Goal: Information Seeking & Learning: Understand process/instructions

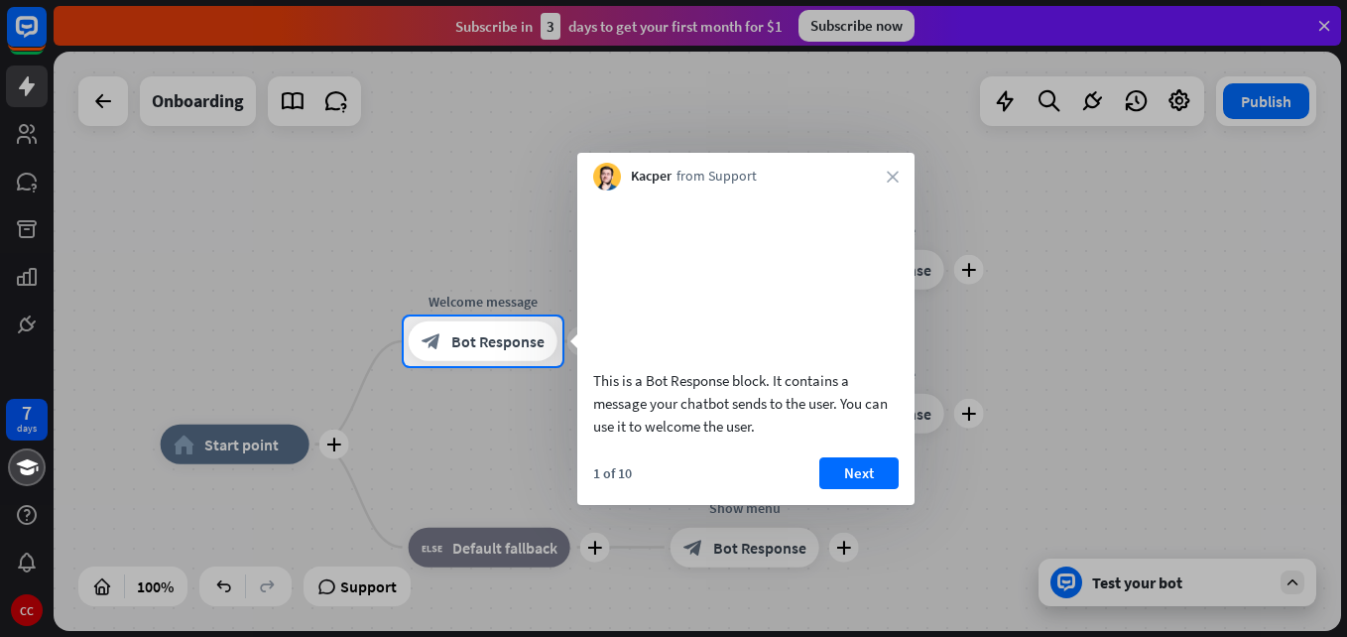
drag, startPoint x: 1268, startPoint y: 0, endPoint x: 762, endPoint y: 119, distance: 519.7
click at [762, 119] on div at bounding box center [673, 158] width 1347 height 316
click at [858, 489] on button "Next" at bounding box center [858, 473] width 79 height 32
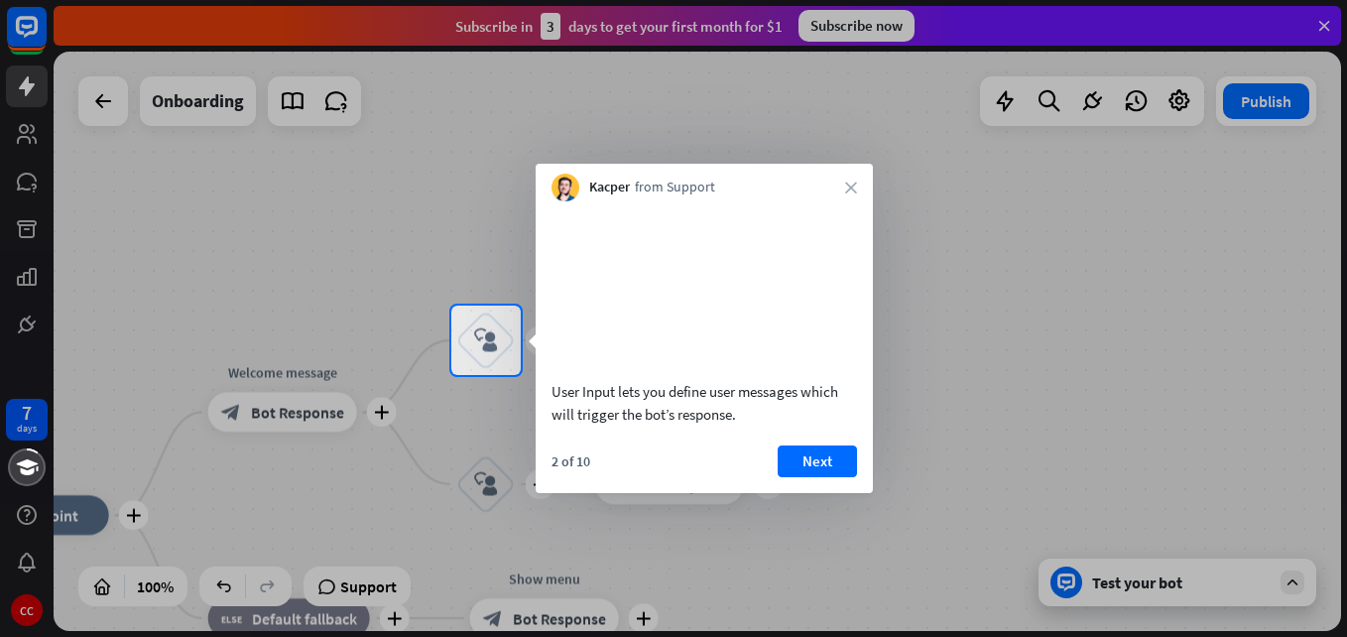
drag, startPoint x: 858, startPoint y: 506, endPoint x: 906, endPoint y: 458, distance: 67.3
click at [906, 458] on div "7 days CC close Product Help First steps Get started with ChatBot Help Center F…" at bounding box center [673, 318] width 1347 height 637
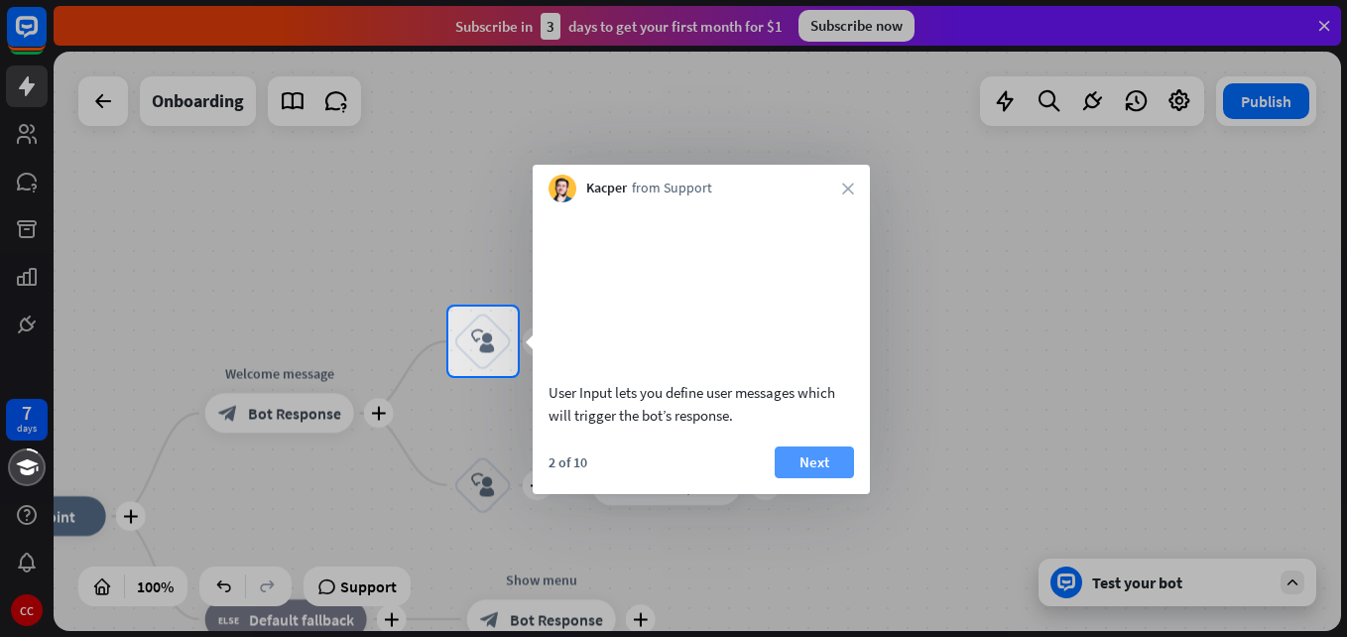
click at [798, 478] on button "Next" at bounding box center [814, 462] width 79 height 32
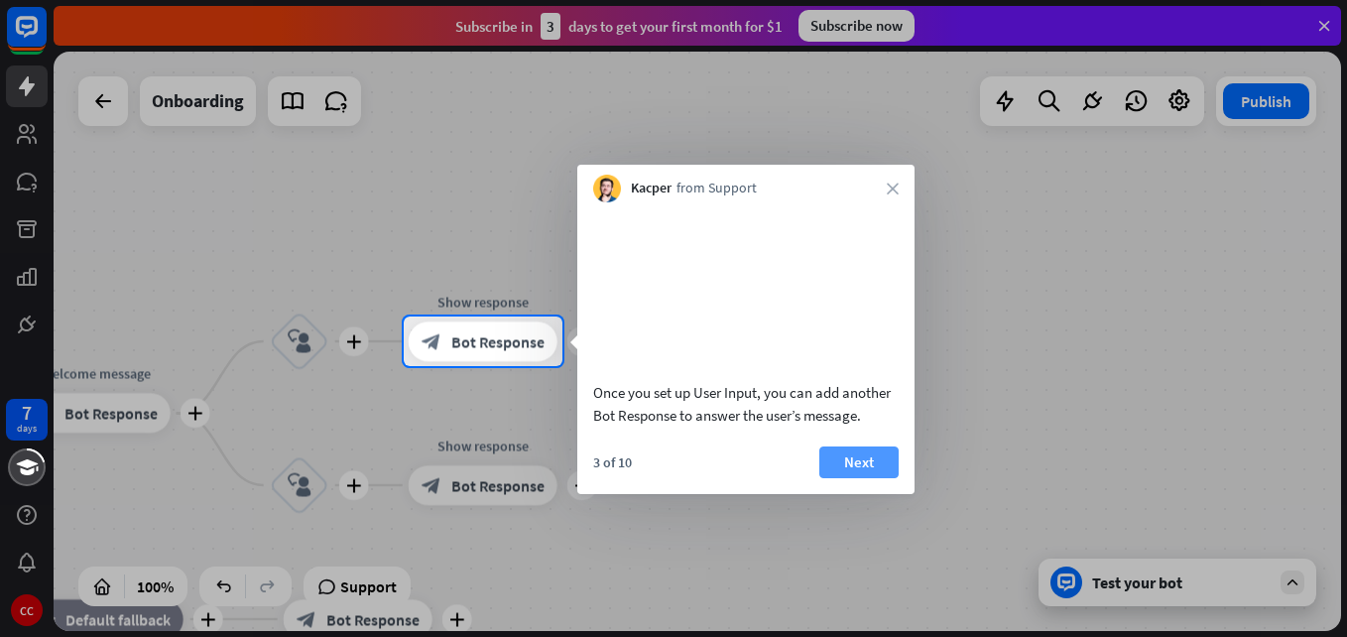
click at [825, 478] on button "Next" at bounding box center [858, 462] width 79 height 32
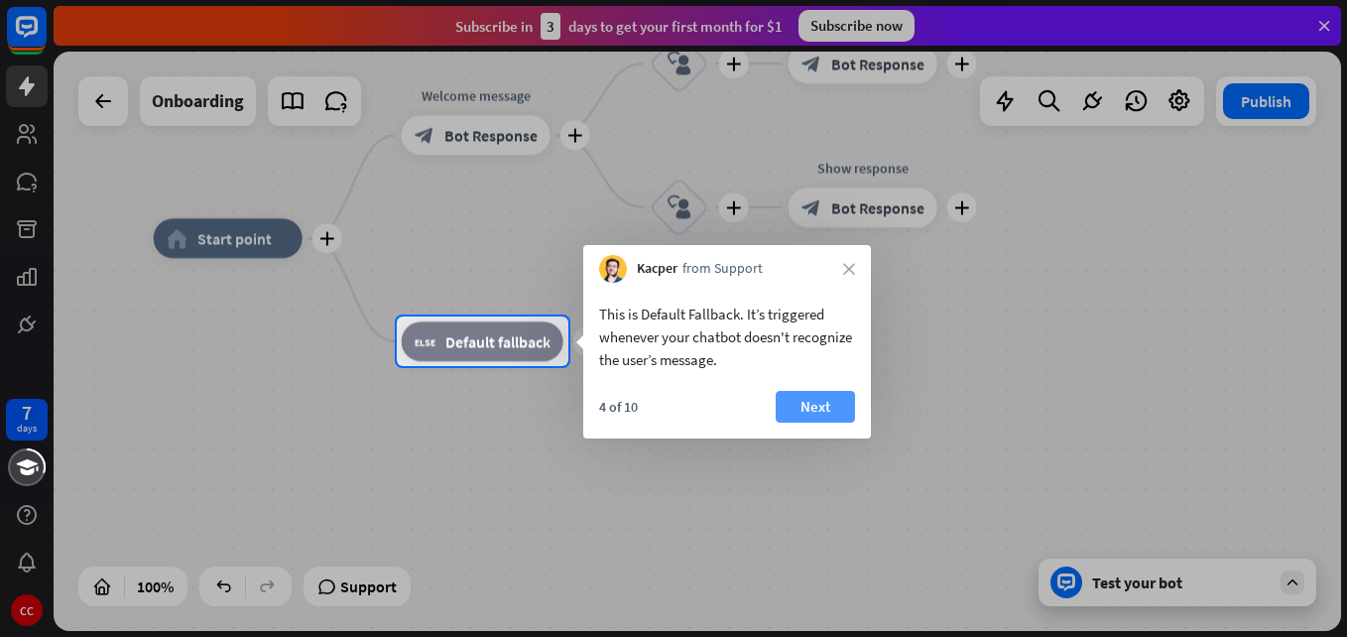
click at [834, 404] on button "Next" at bounding box center [815, 407] width 79 height 32
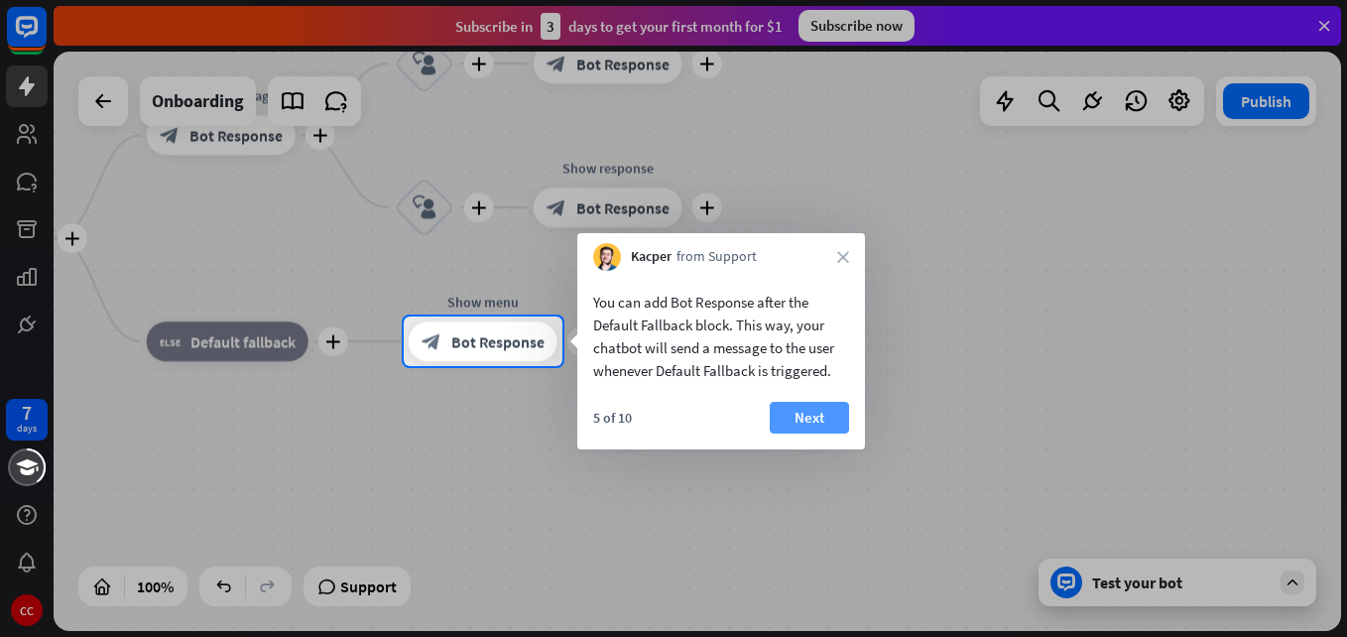
click at [810, 406] on button "Next" at bounding box center [809, 418] width 79 height 32
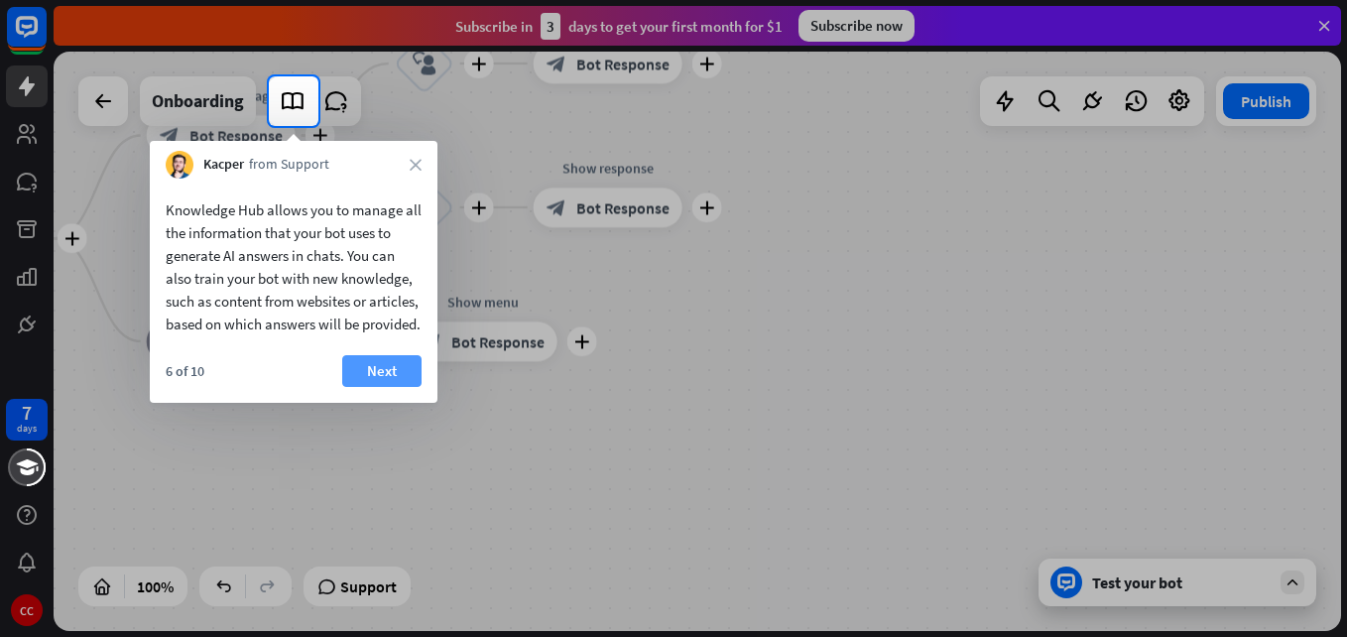
click at [376, 387] on button "Next" at bounding box center [381, 371] width 79 height 32
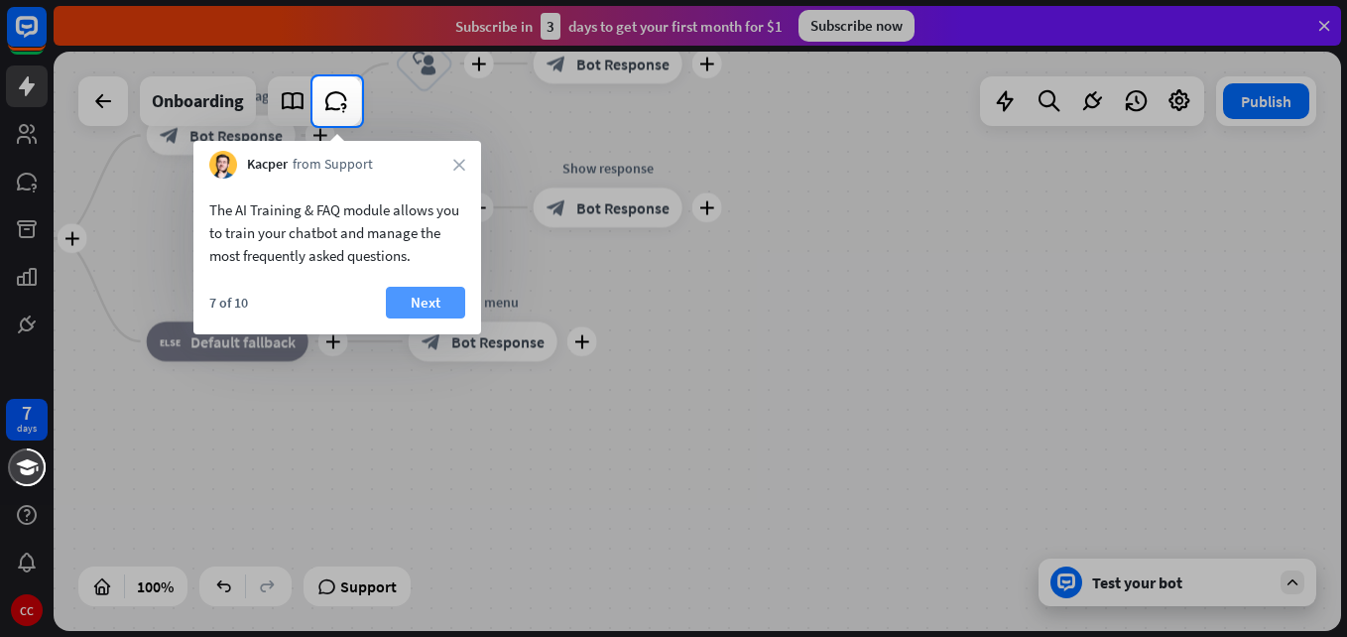
click at [441, 298] on button "Next" at bounding box center [425, 303] width 79 height 32
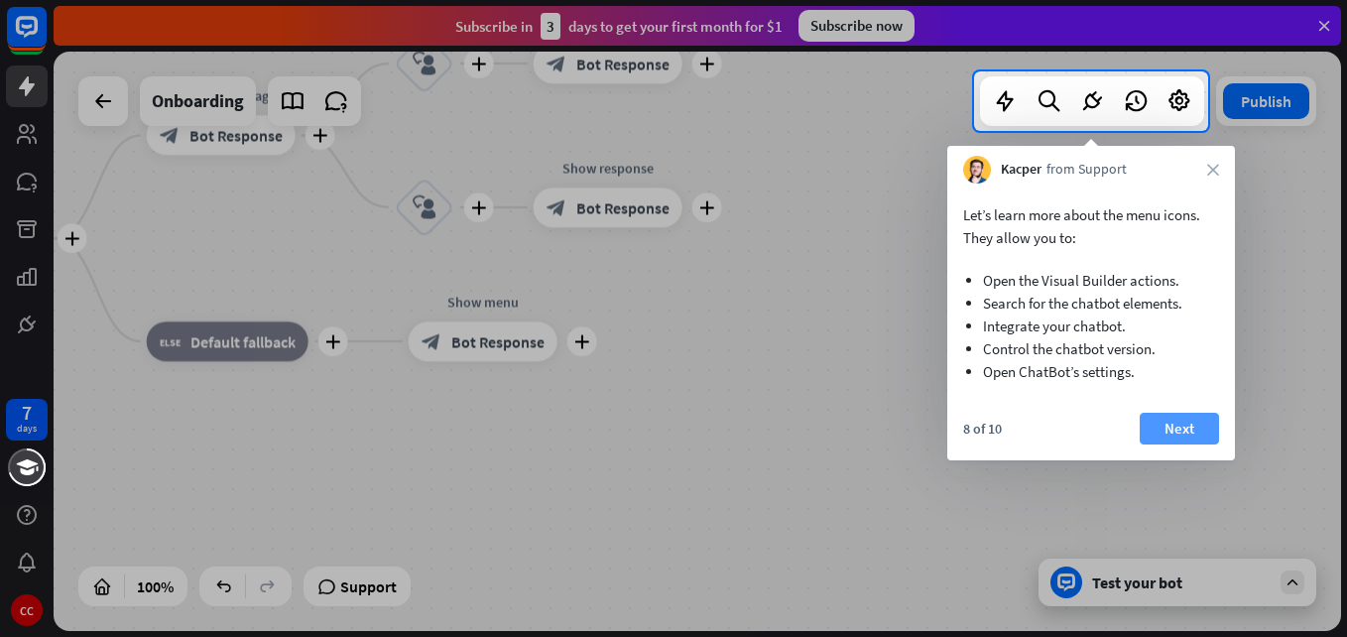
click at [1171, 427] on button "Next" at bounding box center [1179, 429] width 79 height 32
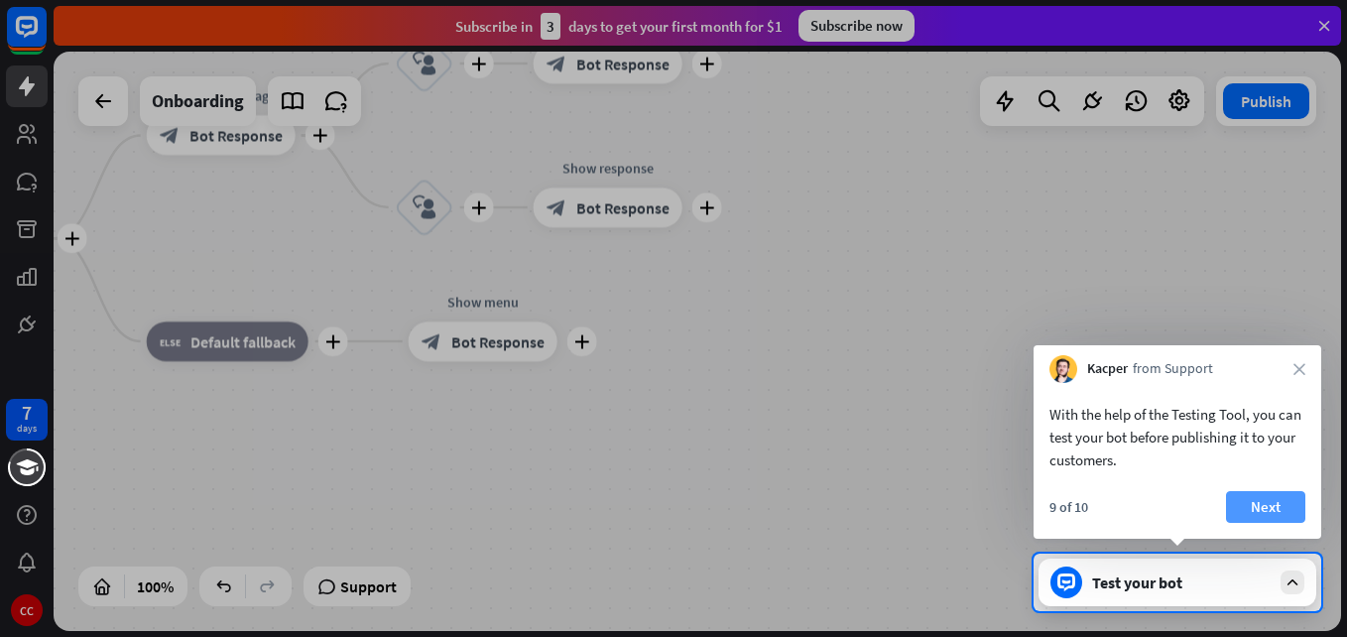
click at [1245, 502] on button "Next" at bounding box center [1265, 507] width 79 height 32
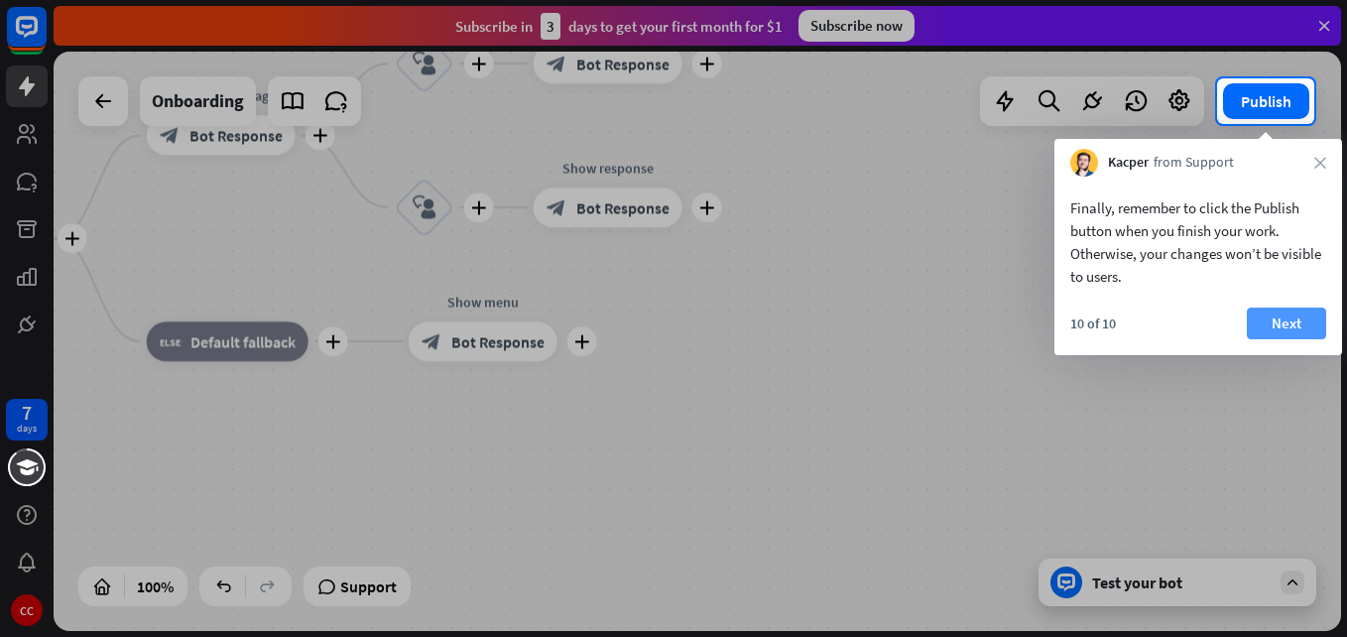
click at [1272, 311] on button "Next" at bounding box center [1286, 324] width 79 height 32
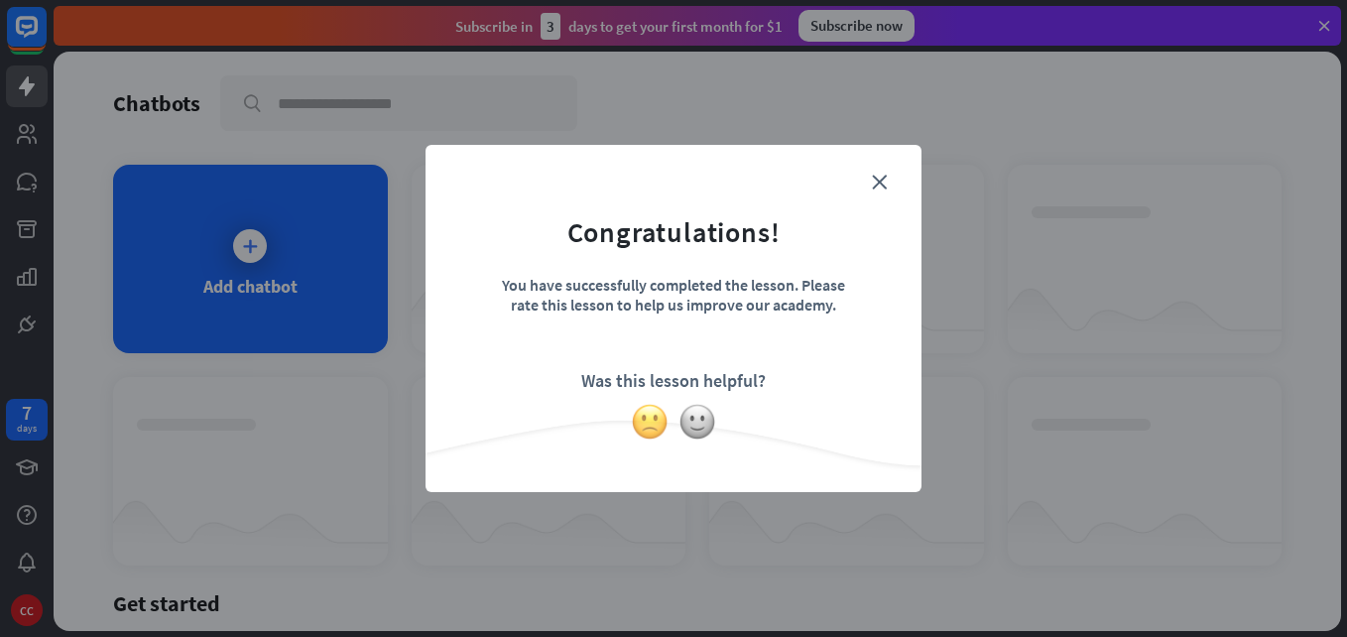
click at [639, 432] on img at bounding box center [650, 422] width 38 height 38
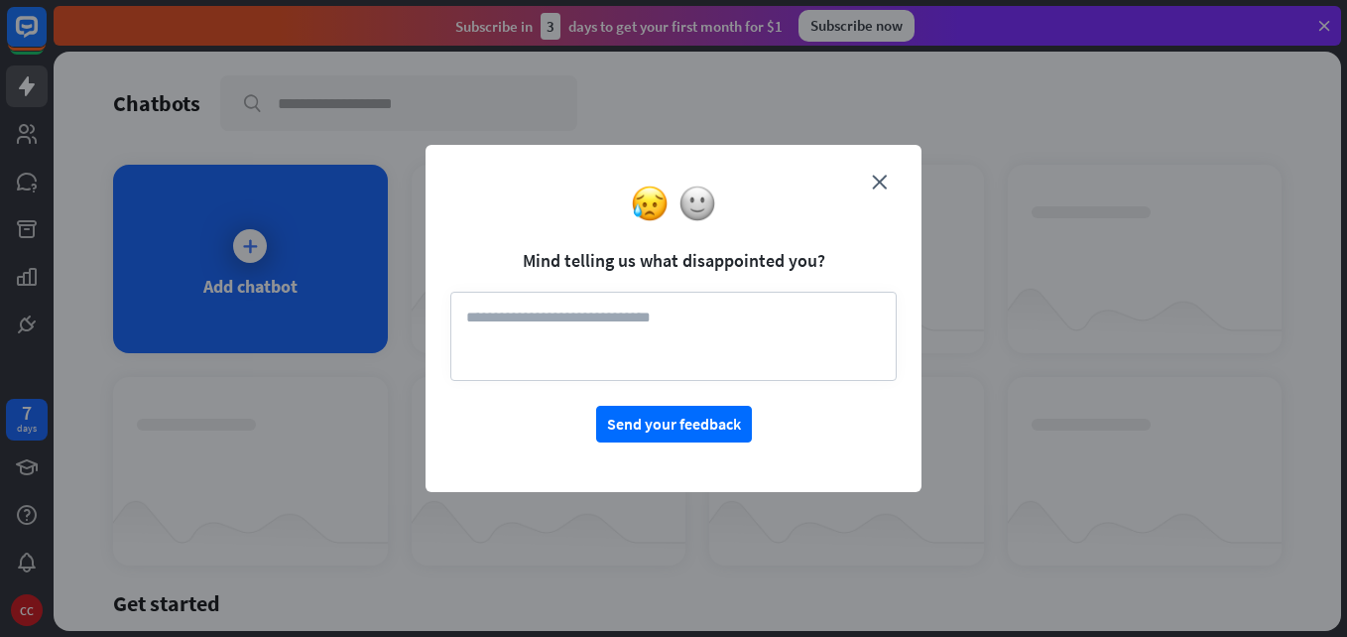
click at [872, 185] on div at bounding box center [674, 204] width 496 height 38
click at [882, 182] on icon "close" at bounding box center [879, 182] width 15 height 15
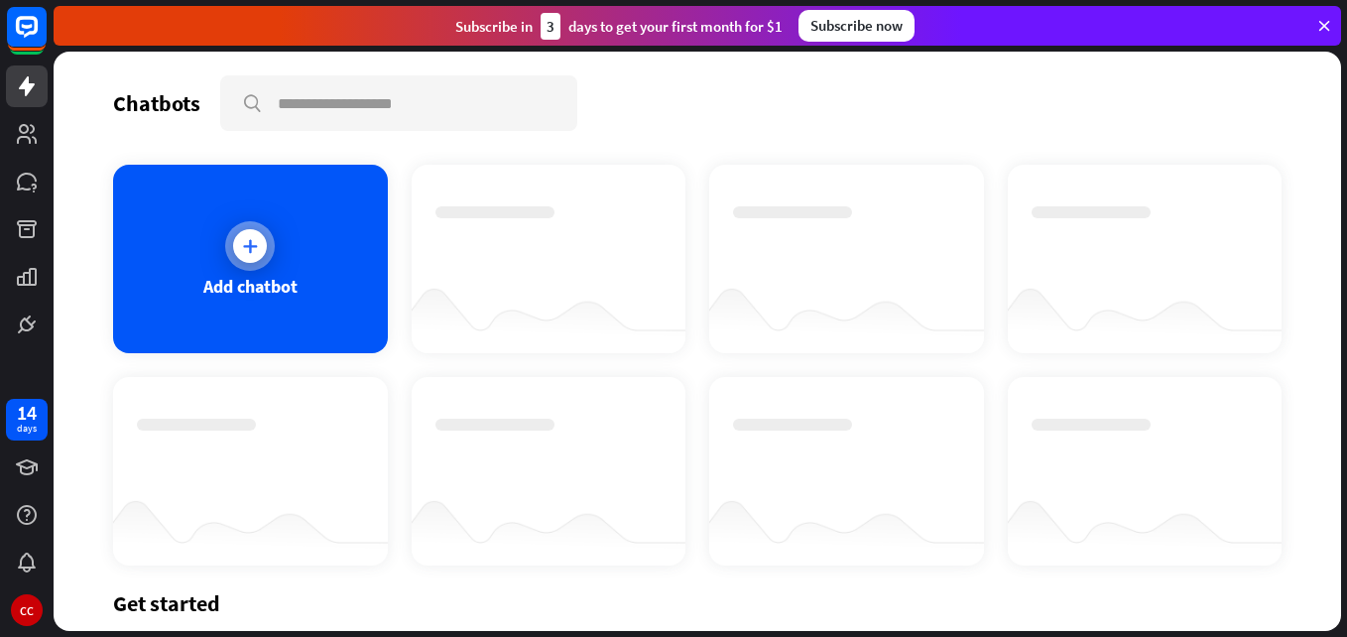
click at [242, 252] on icon at bounding box center [250, 246] width 20 height 20
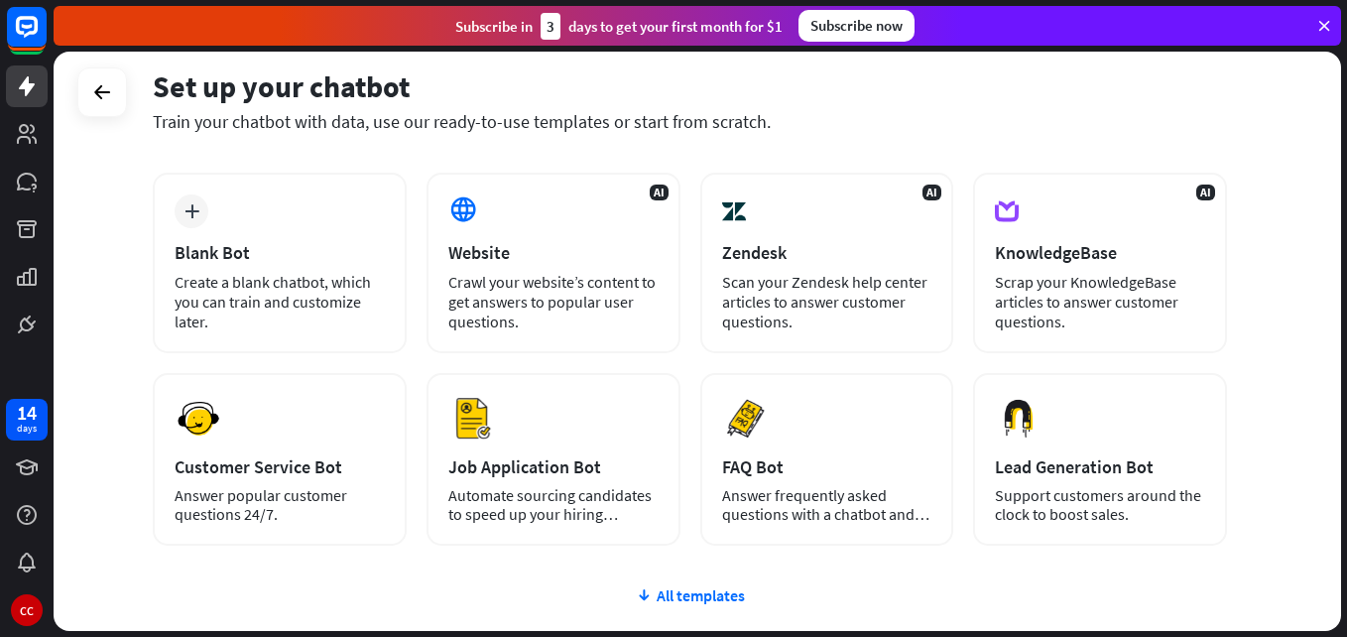
scroll to position [90, 0]
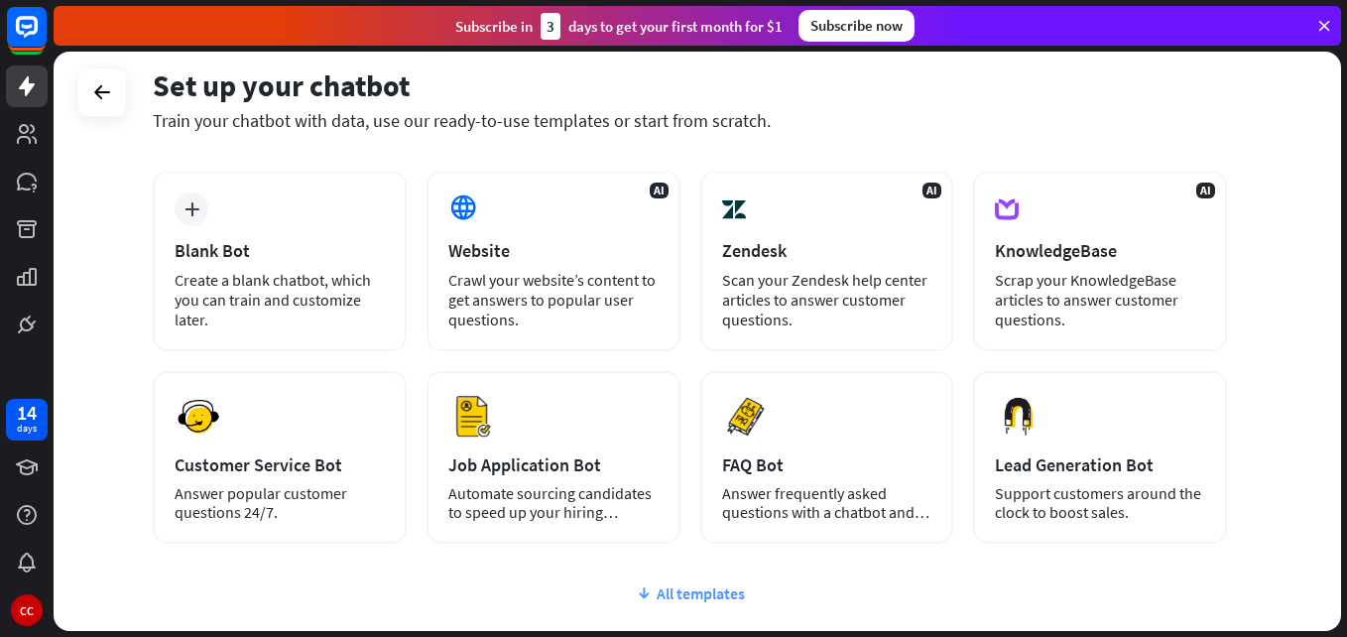
click at [661, 587] on div "All templates" at bounding box center [690, 593] width 1074 height 20
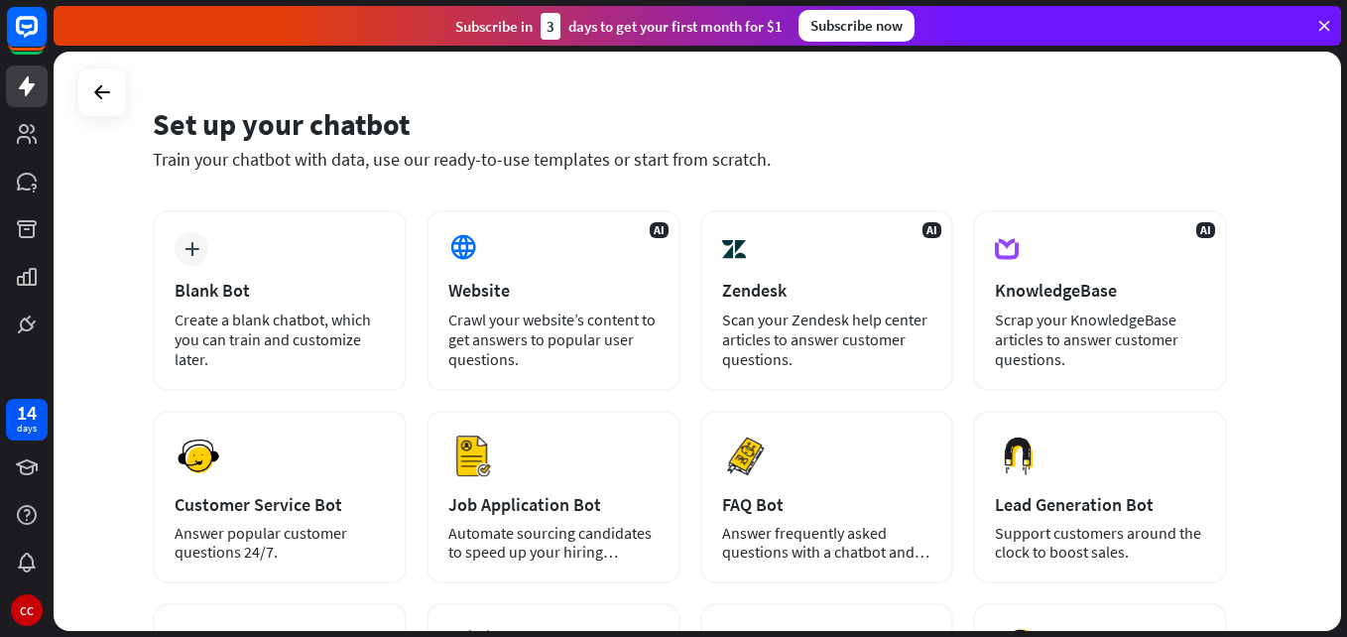
scroll to position [0, 0]
